Goal: Navigation & Orientation: Find specific page/section

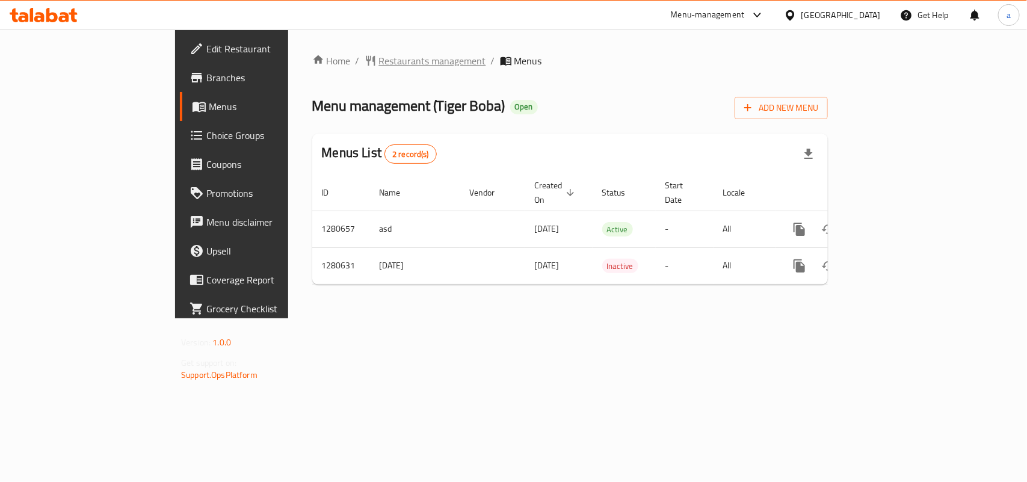
click at [379, 62] on span "Restaurants management" at bounding box center [432, 61] width 107 height 14
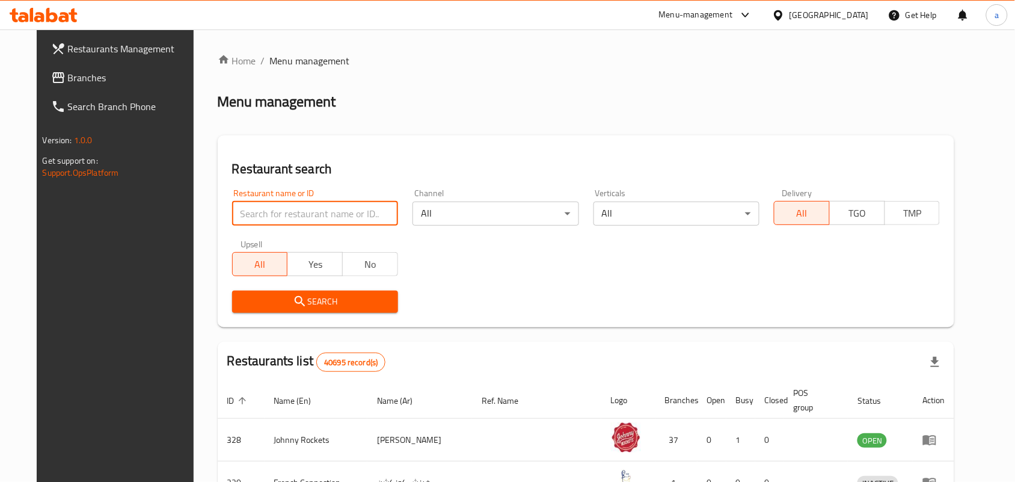
click at [274, 212] on input "search" at bounding box center [315, 213] width 166 height 24
paste input "693929"
type input "693929"
click button "Search" at bounding box center [315, 301] width 166 height 22
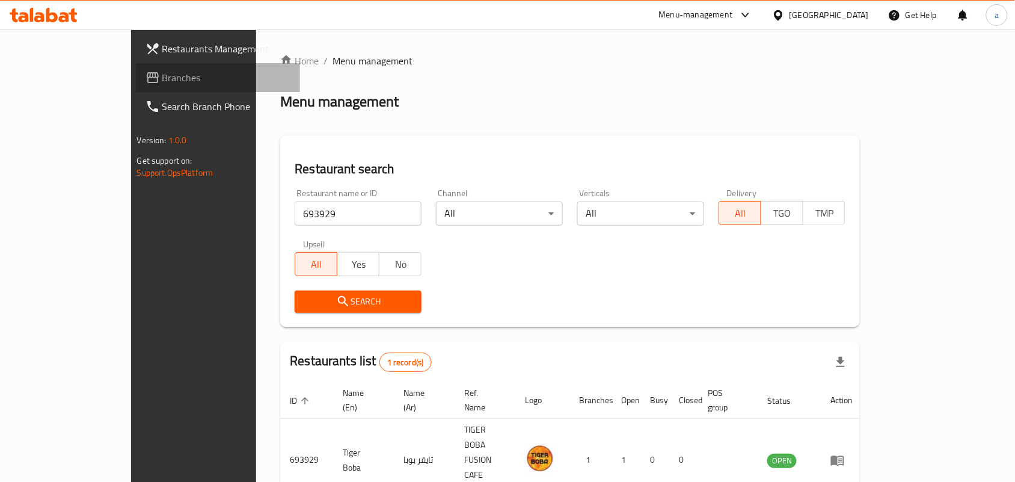
click at [136, 63] on link "Branches" at bounding box center [218, 77] width 165 height 29
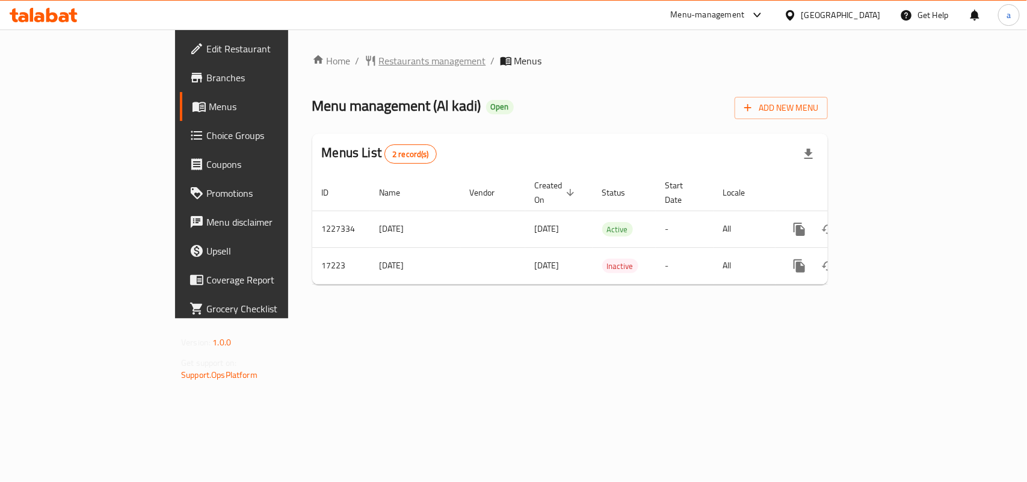
click at [379, 56] on span "Restaurants management" at bounding box center [432, 61] width 107 height 14
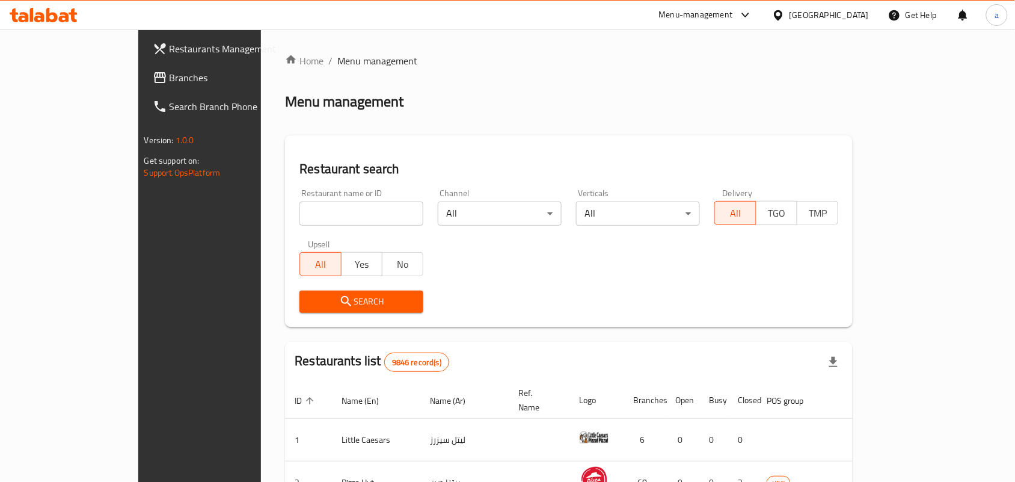
click at [170, 80] on span "Branches" at bounding box center [234, 77] width 129 height 14
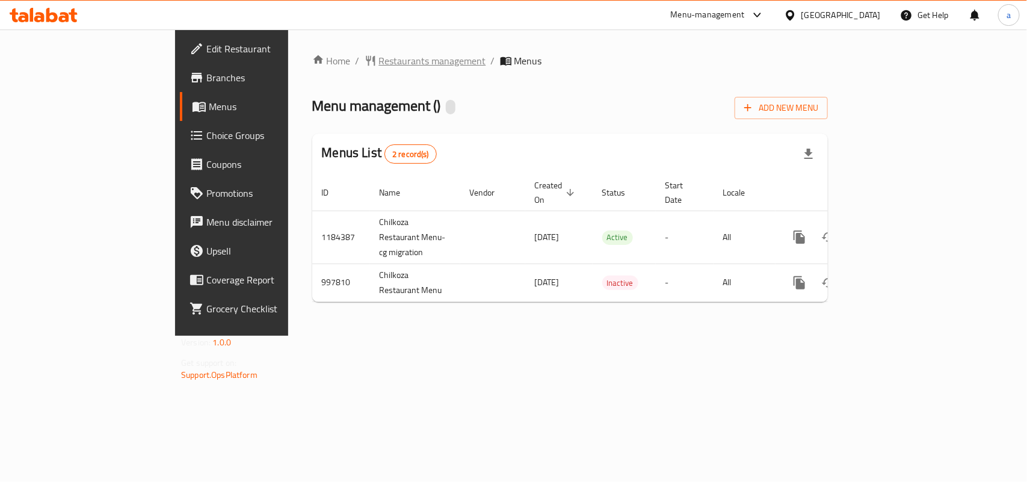
click at [379, 64] on span "Restaurants management" at bounding box center [432, 61] width 107 height 14
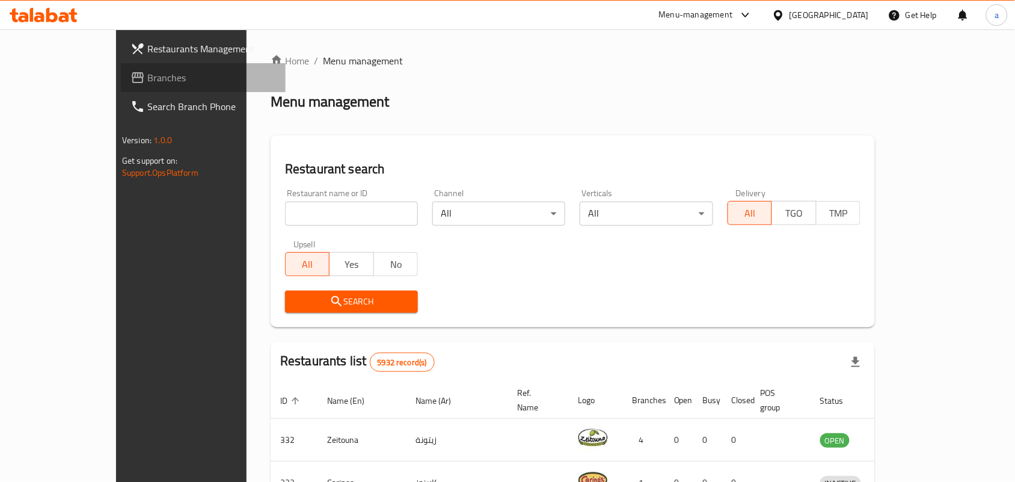
click at [147, 71] on span "Branches" at bounding box center [211, 77] width 129 height 14
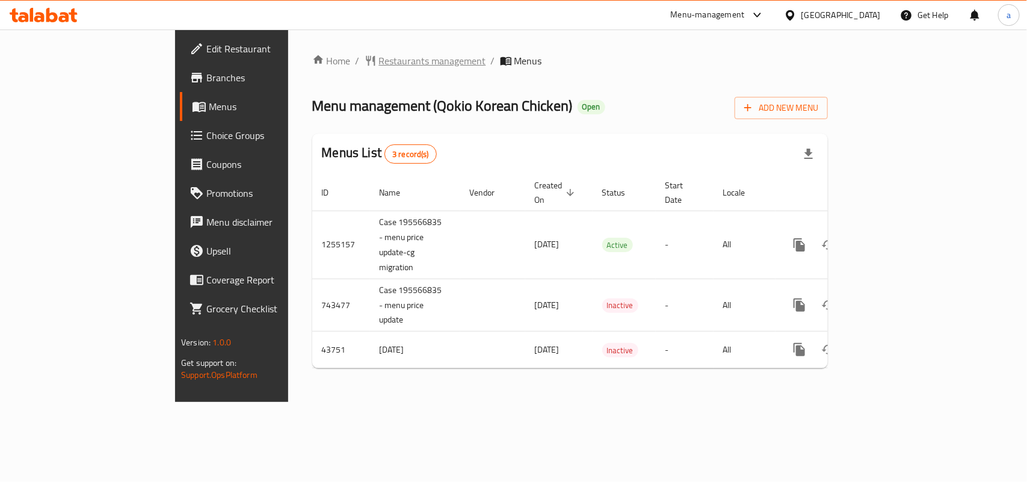
click at [379, 58] on span "Restaurants management" at bounding box center [432, 61] width 107 height 14
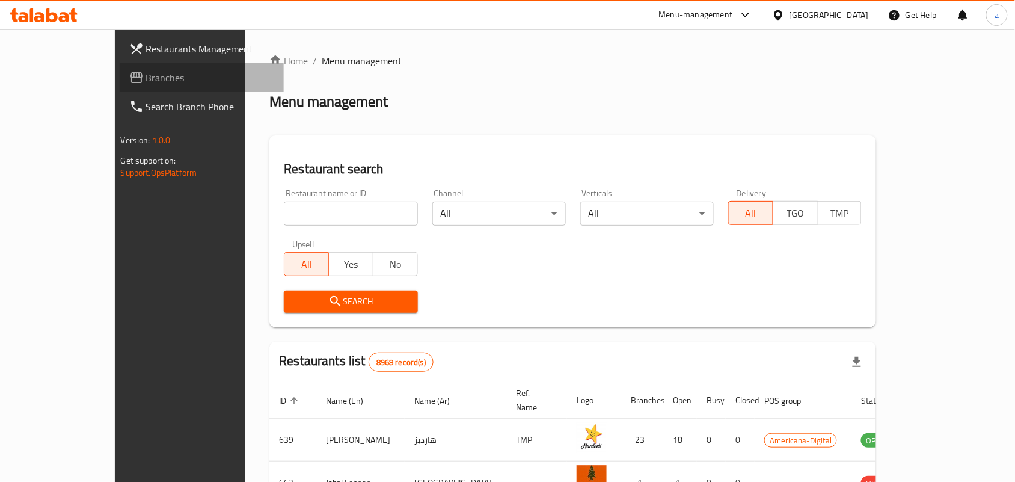
click at [146, 78] on span "Branches" at bounding box center [210, 77] width 129 height 14
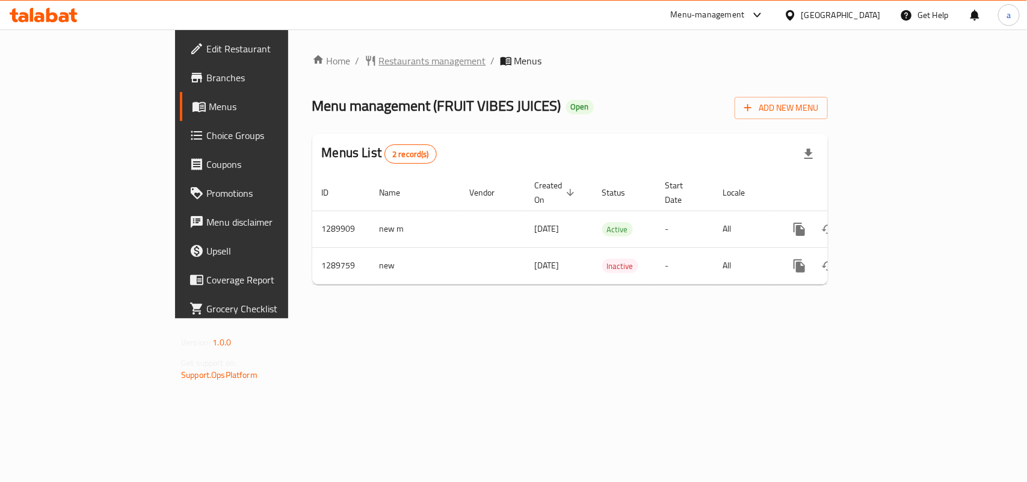
drag, startPoint x: 0, startPoint y: 0, endPoint x: 307, endPoint y: 60, distance: 313.2
click at [379, 60] on span "Restaurants management" at bounding box center [432, 61] width 107 height 14
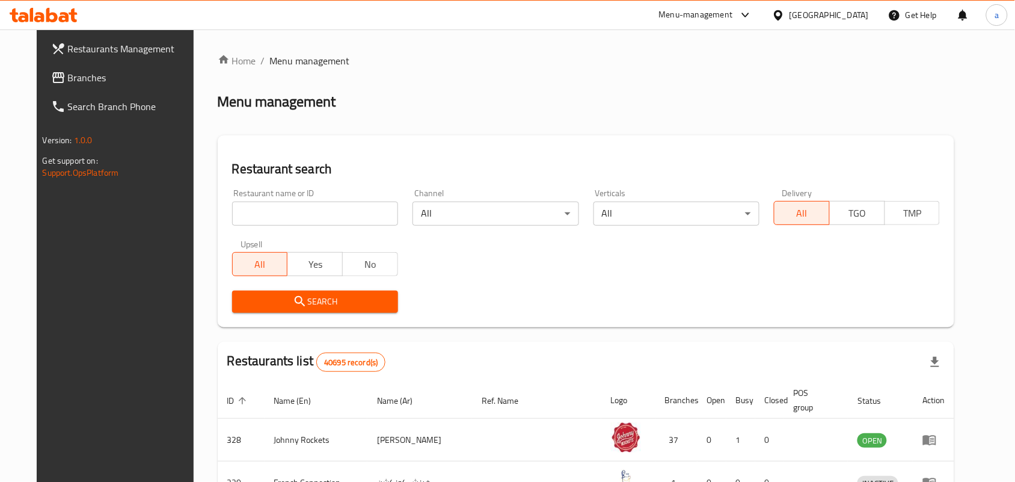
click at [68, 78] on span "Branches" at bounding box center [132, 77] width 129 height 14
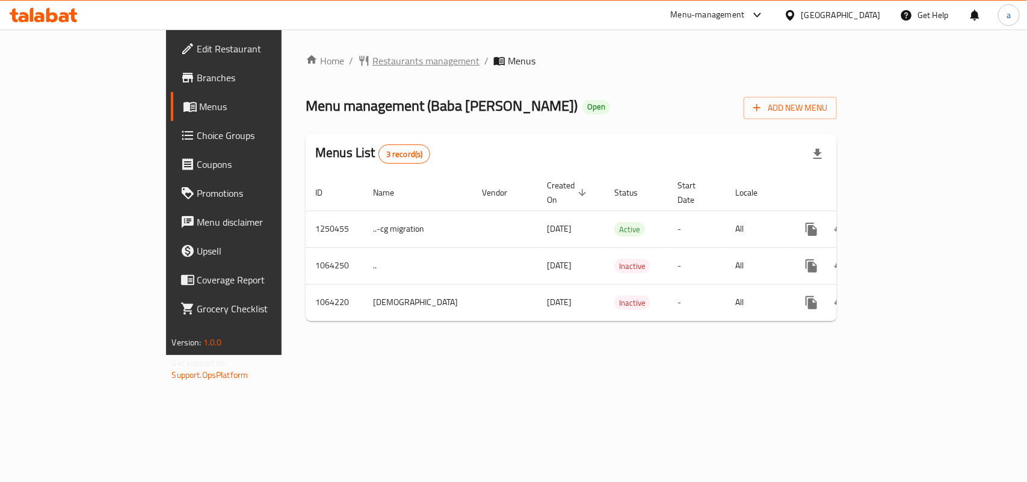
click at [372, 62] on span "Restaurants management" at bounding box center [425, 61] width 107 height 14
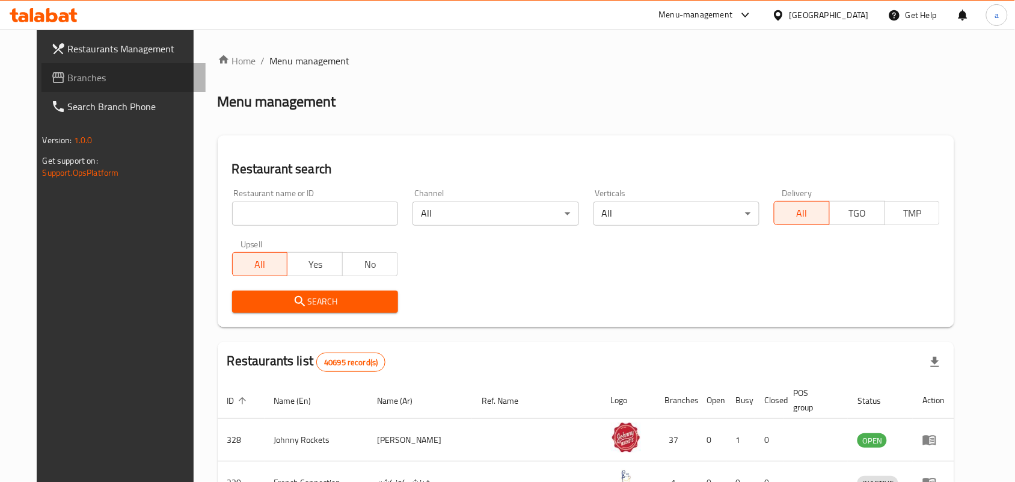
click at [93, 79] on span "Branches" at bounding box center [132, 77] width 129 height 14
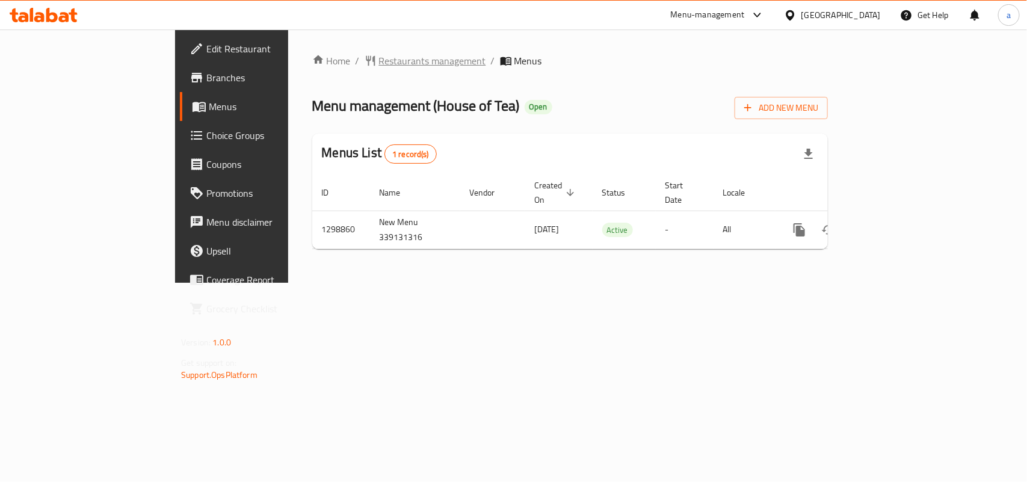
click at [379, 61] on span "Restaurants management" at bounding box center [432, 61] width 107 height 14
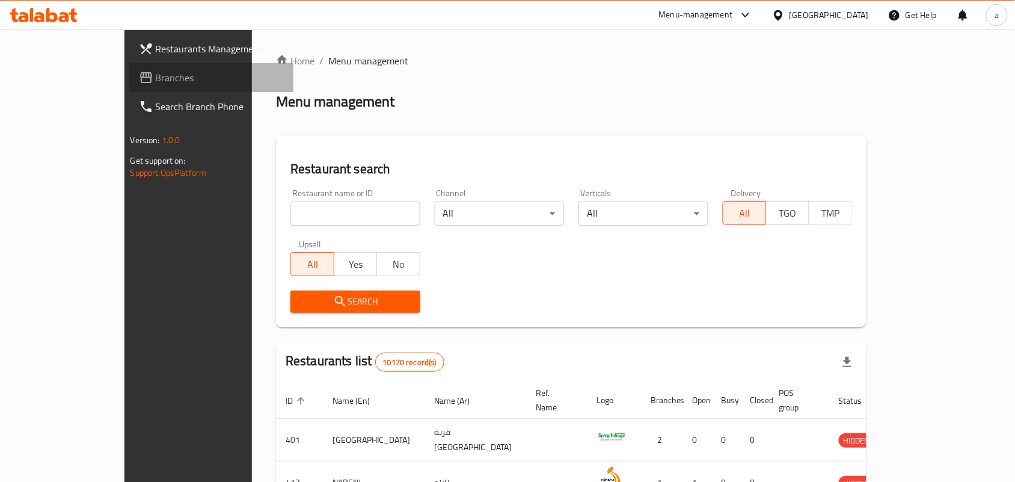
click at [156, 82] on span "Branches" at bounding box center [220, 77] width 129 height 14
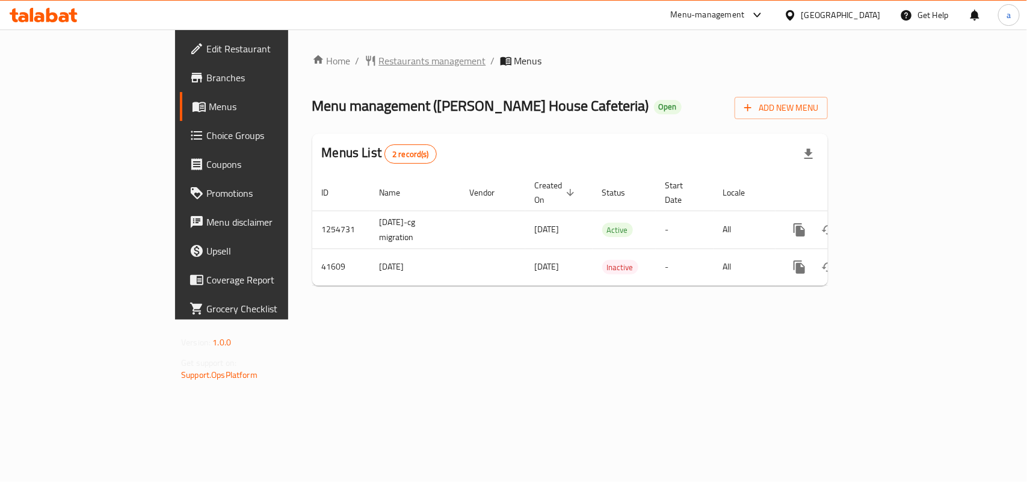
click at [379, 61] on span "Restaurants management" at bounding box center [432, 61] width 107 height 14
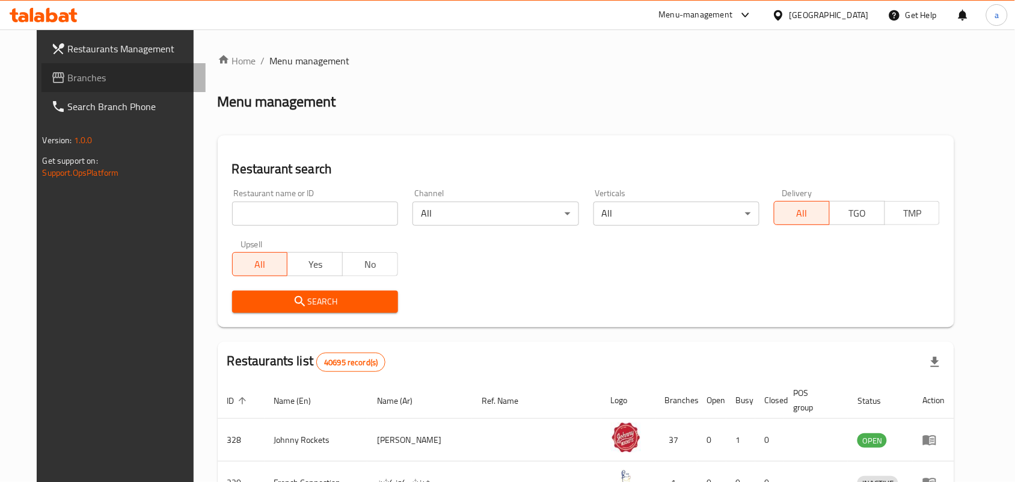
click at [88, 81] on span "Branches" at bounding box center [132, 77] width 129 height 14
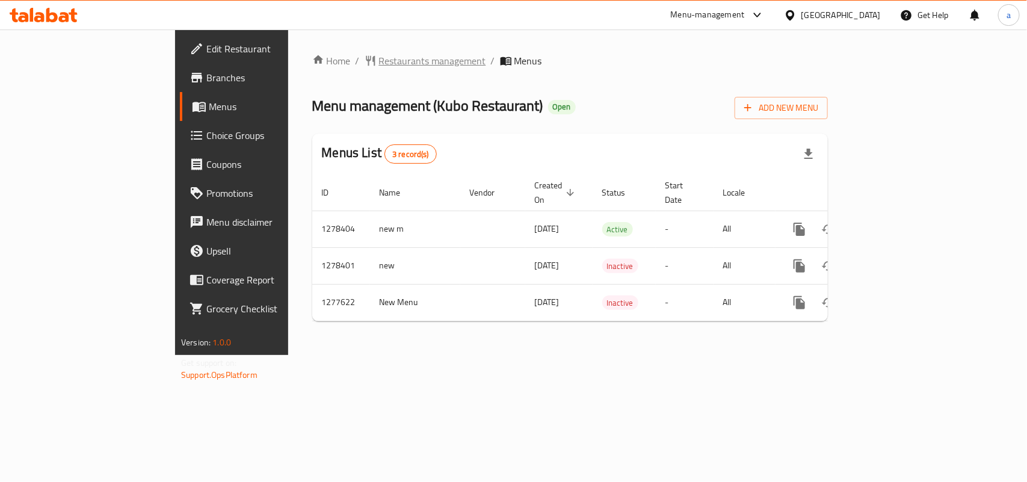
click at [379, 59] on span "Restaurants management" at bounding box center [432, 61] width 107 height 14
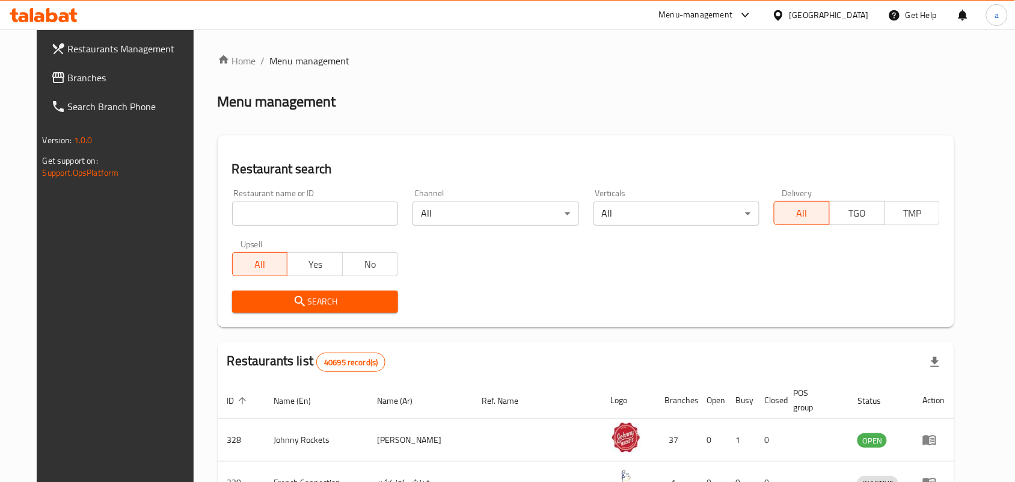
drag, startPoint x: 50, startPoint y: 76, endPoint x: 206, endPoint y: 12, distance: 168.9
click at [68, 76] on span "Branches" at bounding box center [132, 77] width 129 height 14
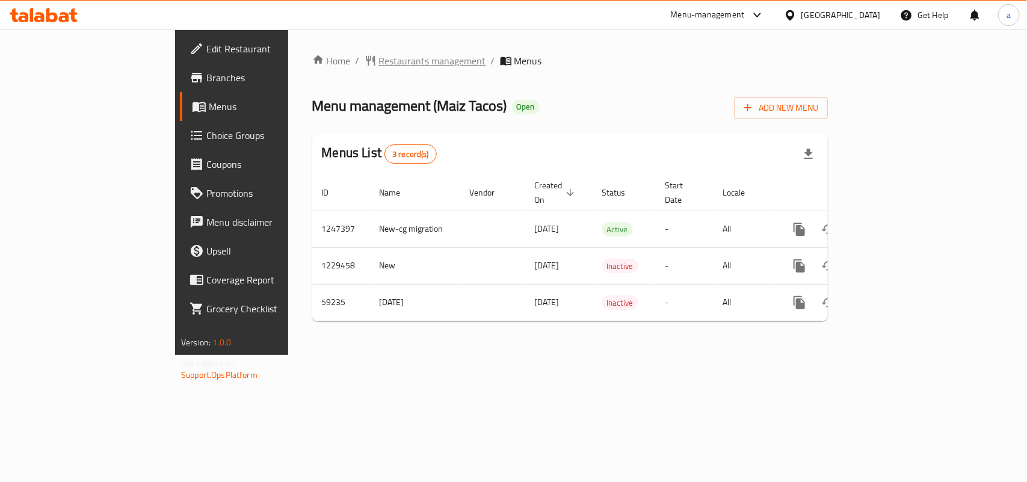
click at [379, 58] on span "Restaurants management" at bounding box center [432, 61] width 107 height 14
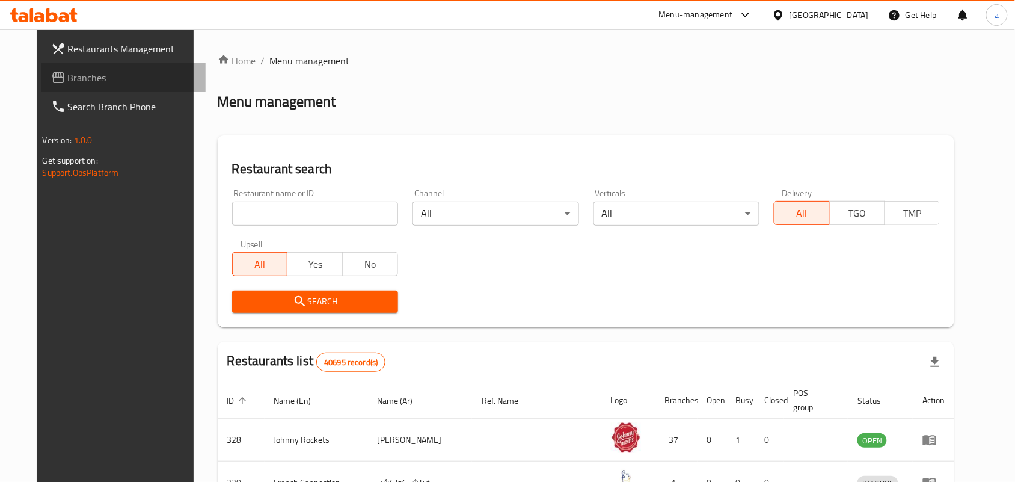
click at [118, 72] on span "Branches" at bounding box center [132, 77] width 129 height 14
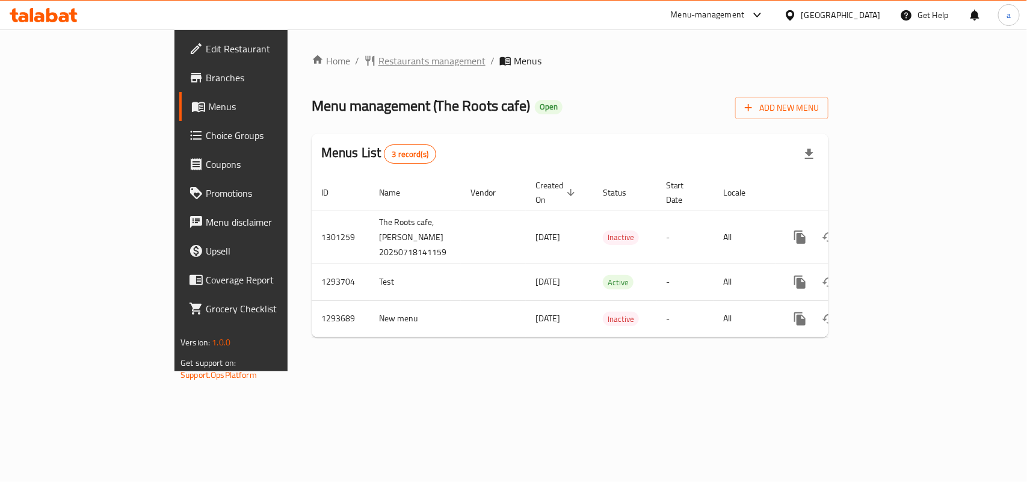
click at [378, 58] on span "Restaurants management" at bounding box center [431, 61] width 107 height 14
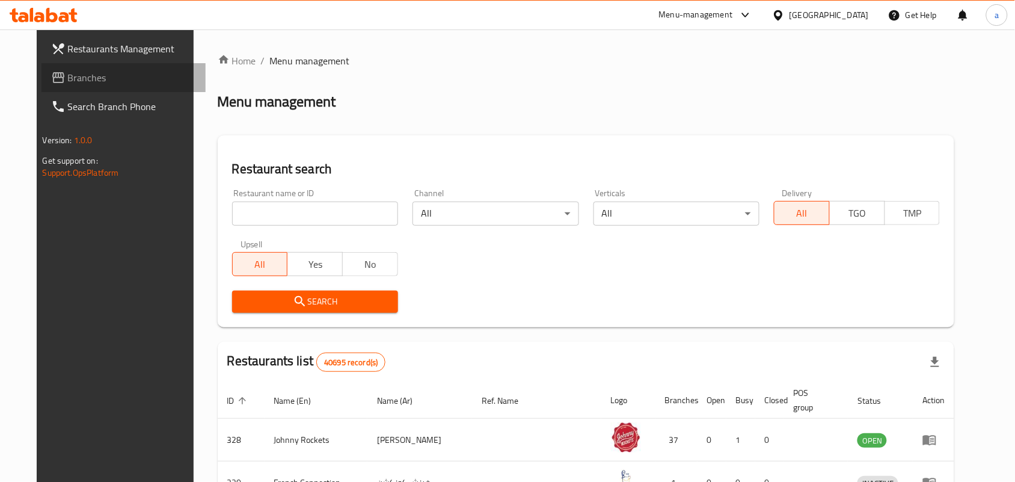
click at [94, 80] on span "Branches" at bounding box center [132, 77] width 129 height 14
